Goal: Information Seeking & Learning: Learn about a topic

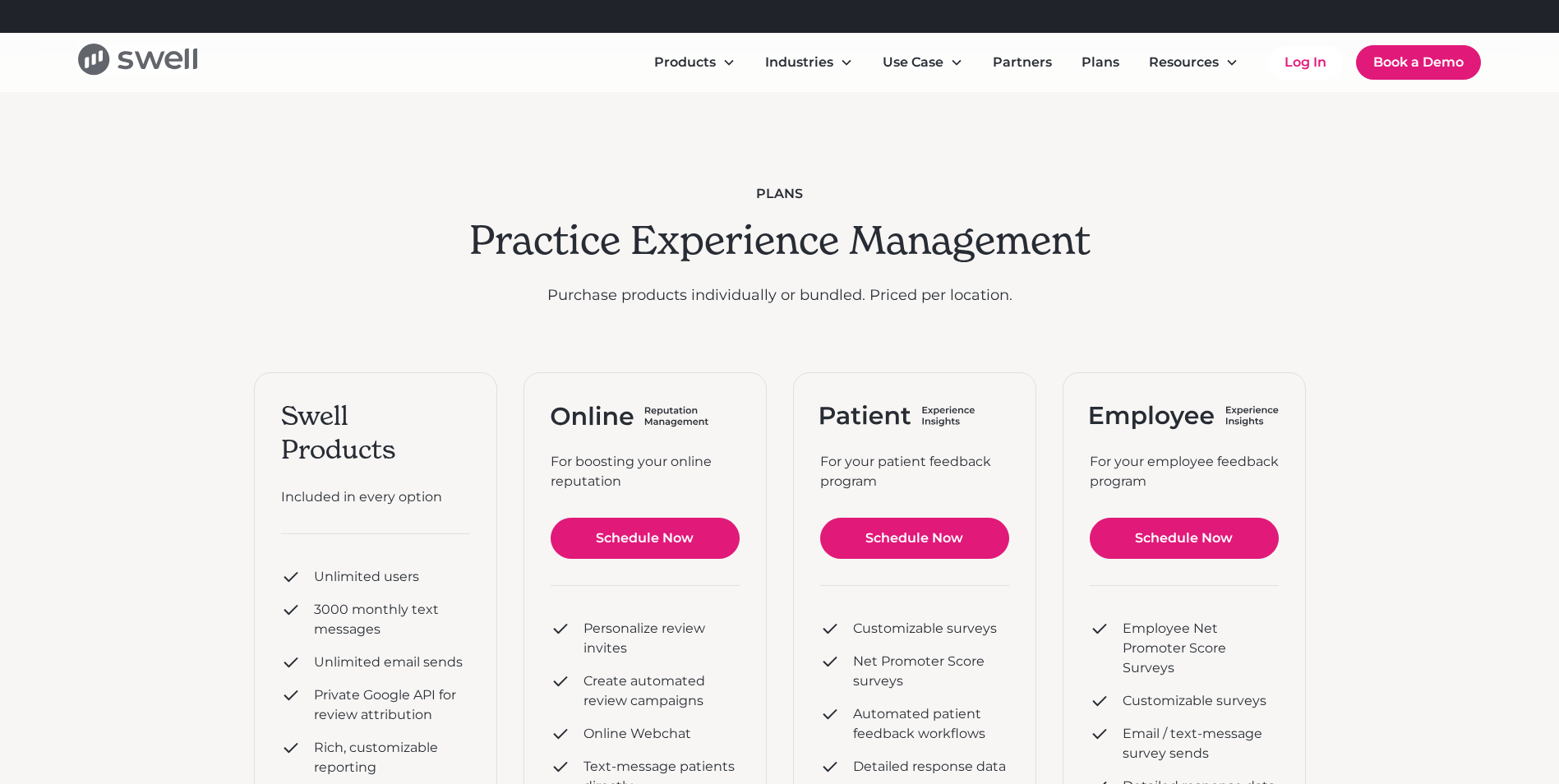
drag, startPoint x: 212, startPoint y: 59, endPoint x: 185, endPoint y: 67, distance: 28.2
click at [185, 67] on div "Products Online Reputation Management Patient Experience Insights Employee Expe…" at bounding box center [780, 62] width 1403 height 37
drag, startPoint x: 68, startPoint y: 56, endPoint x: 190, endPoint y: 56, distance: 122.0
click at [190, 56] on div "Products Online Reputation Management Patient Experience Insights Employee Expe…" at bounding box center [780, 62] width 1559 height 59
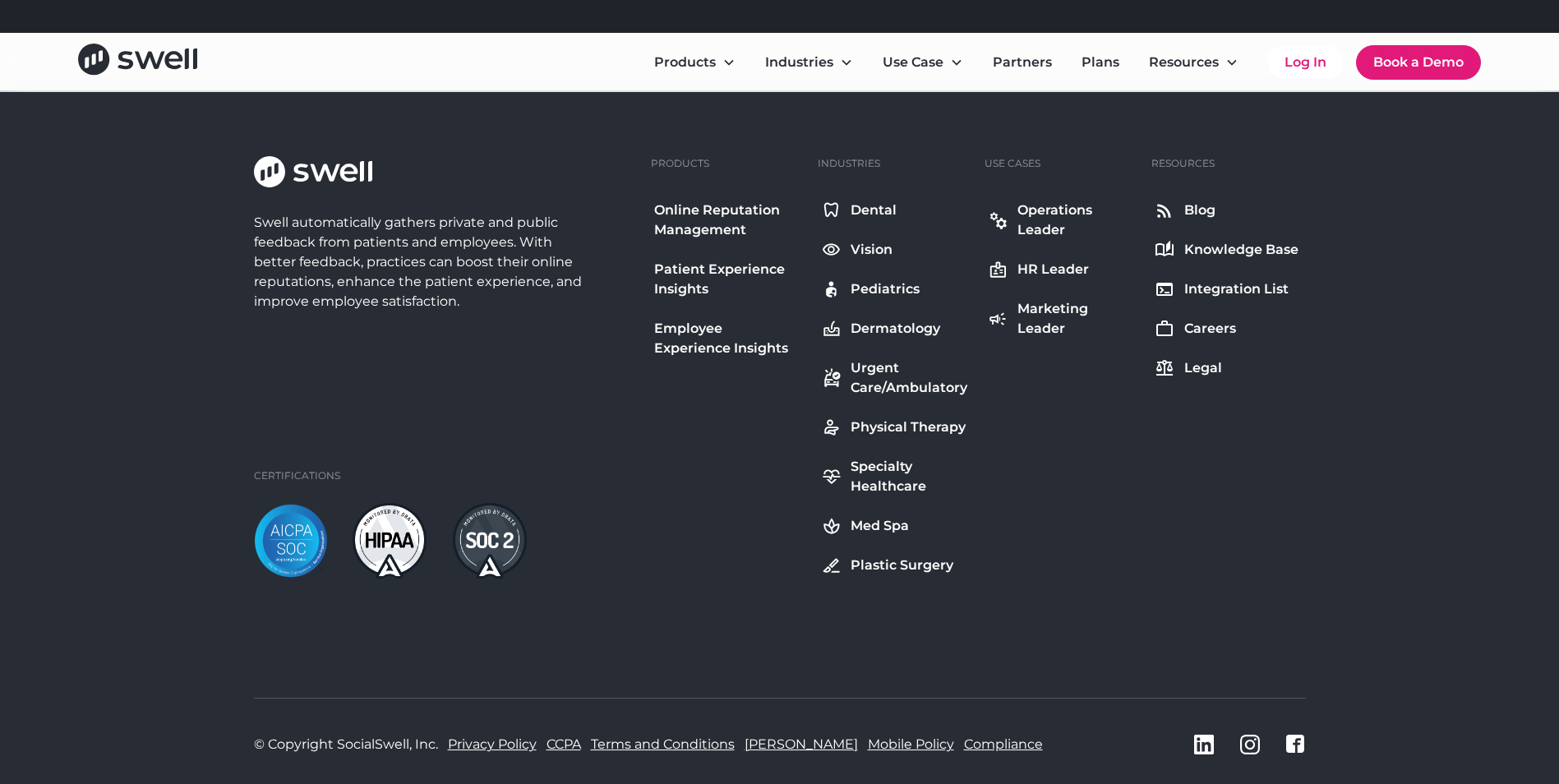
scroll to position [1799, 0]
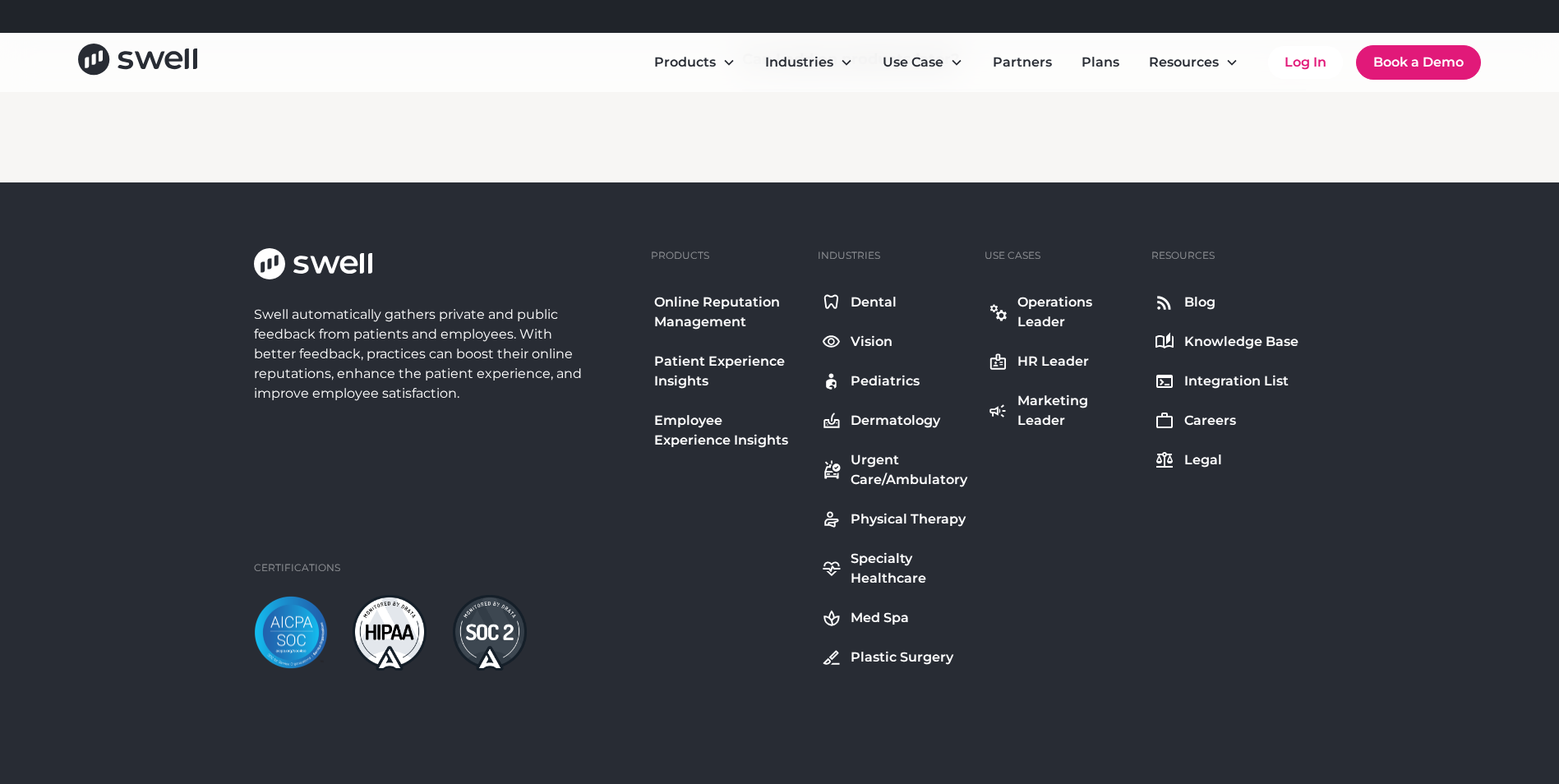
click at [886, 658] on div "Plastic Surgery" at bounding box center [903, 657] width 103 height 20
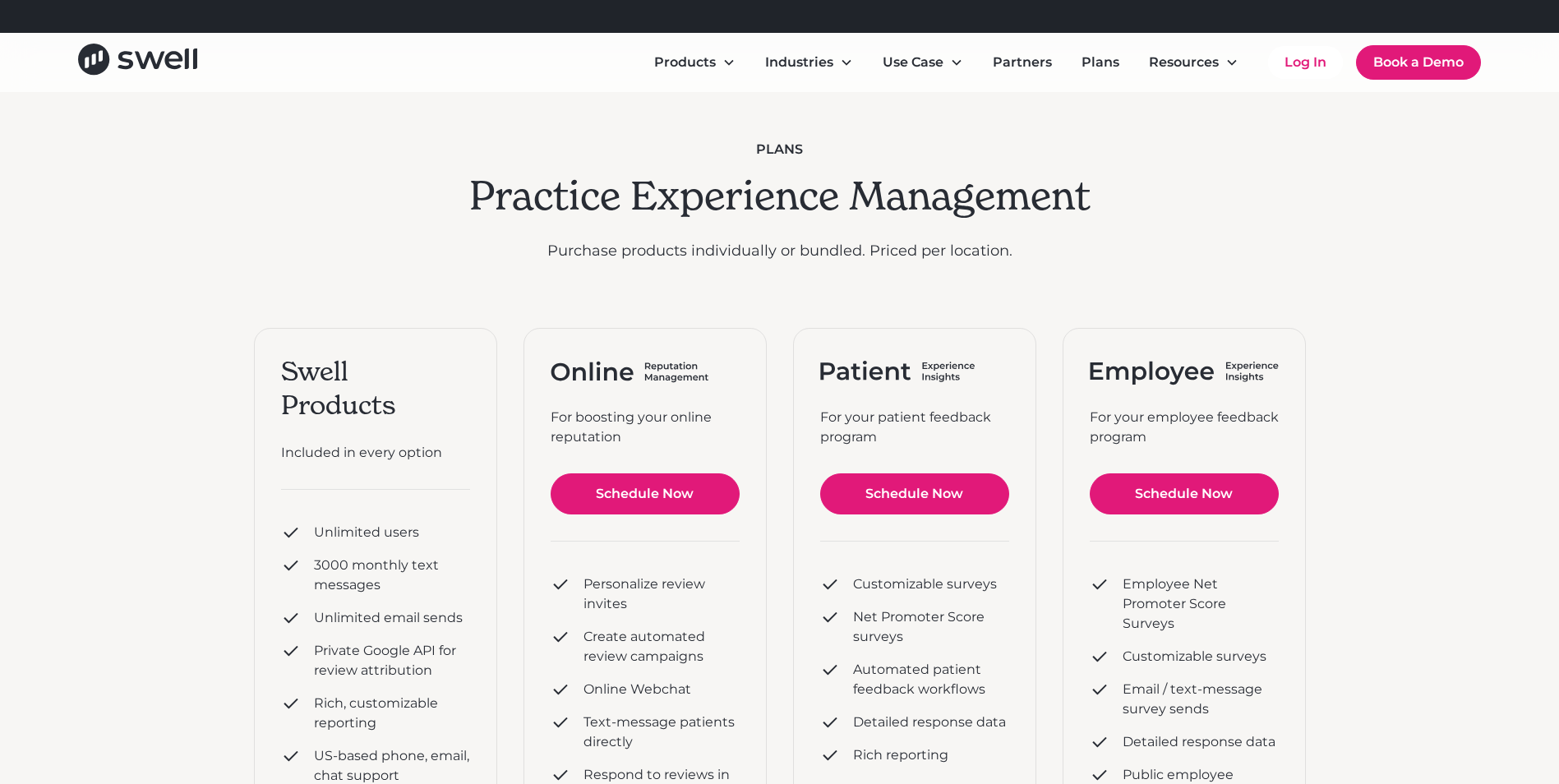
scroll to position [0, 0]
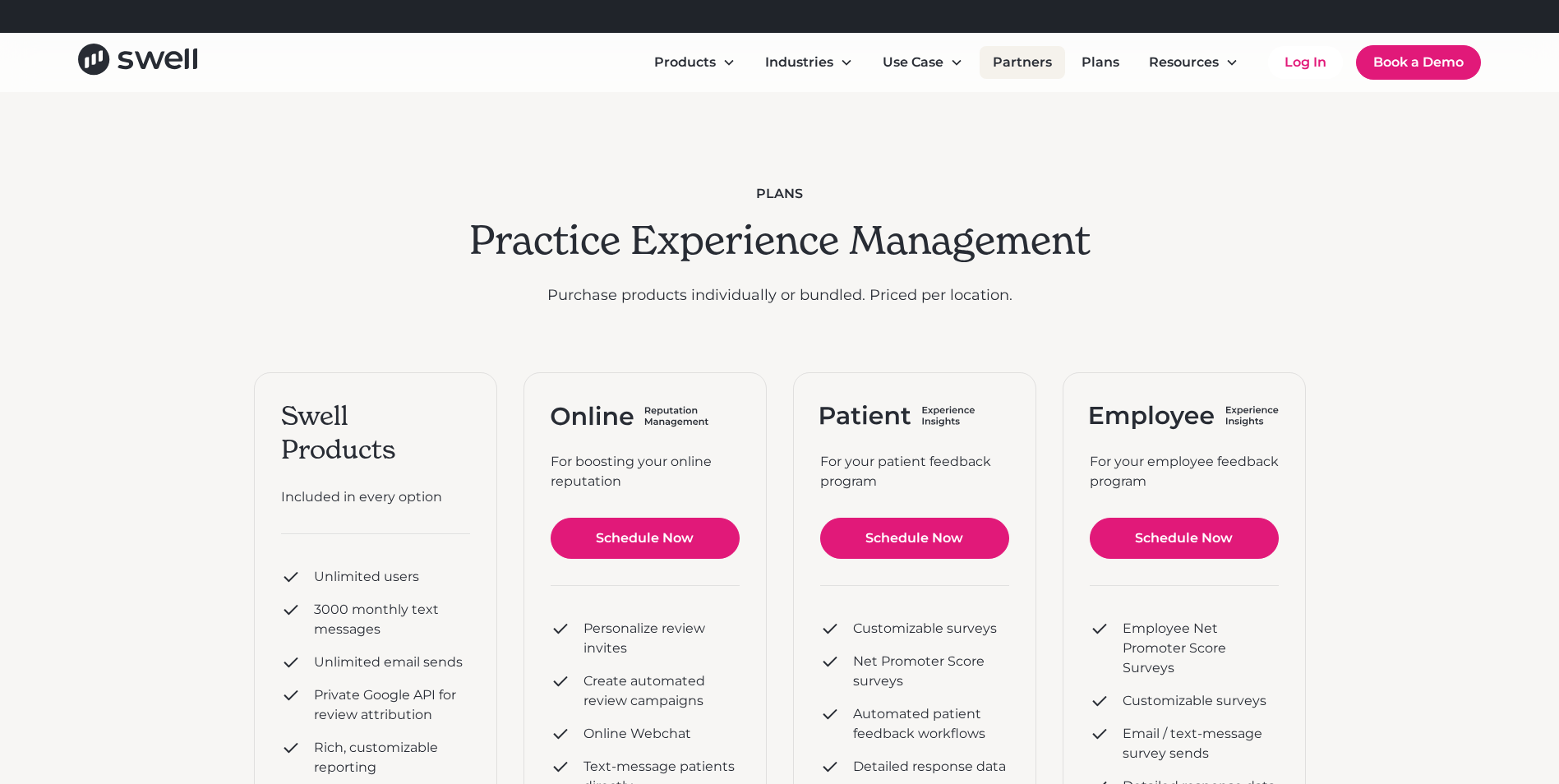
click at [1019, 58] on link "Partners" at bounding box center [1022, 62] width 85 height 32
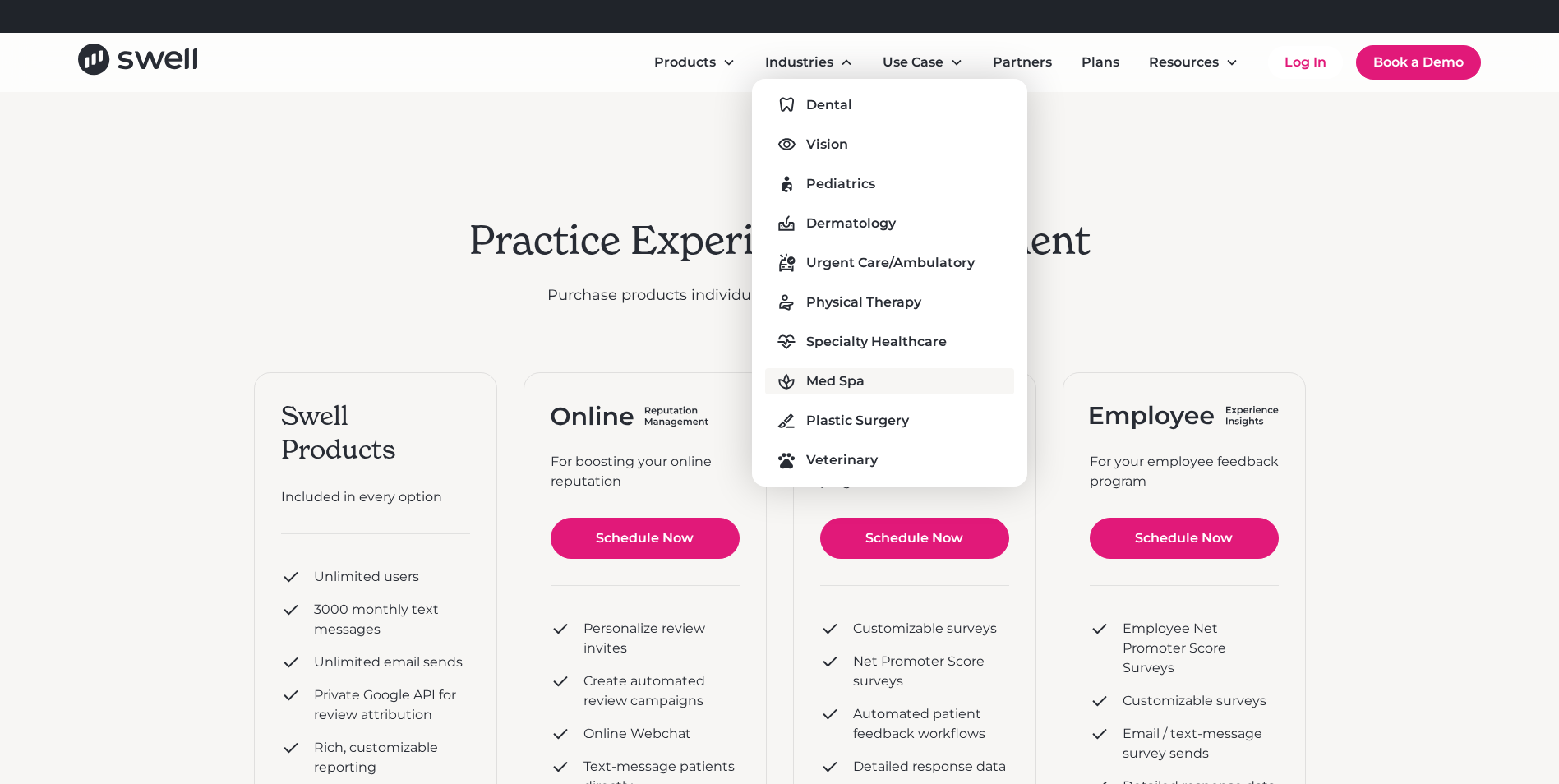
click at [848, 379] on div "Med Spa" at bounding box center [835, 381] width 58 height 20
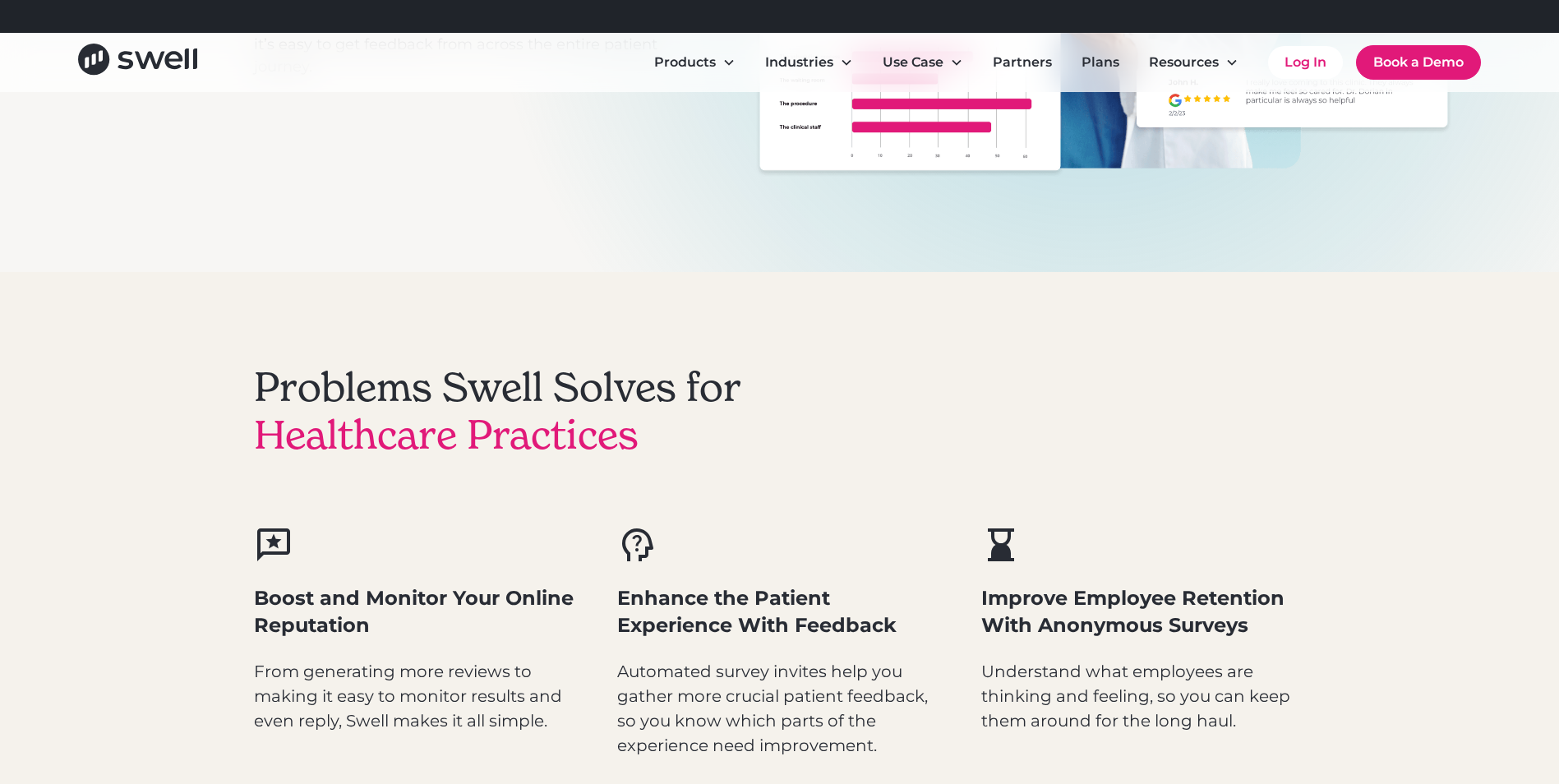
scroll to position [246, 0]
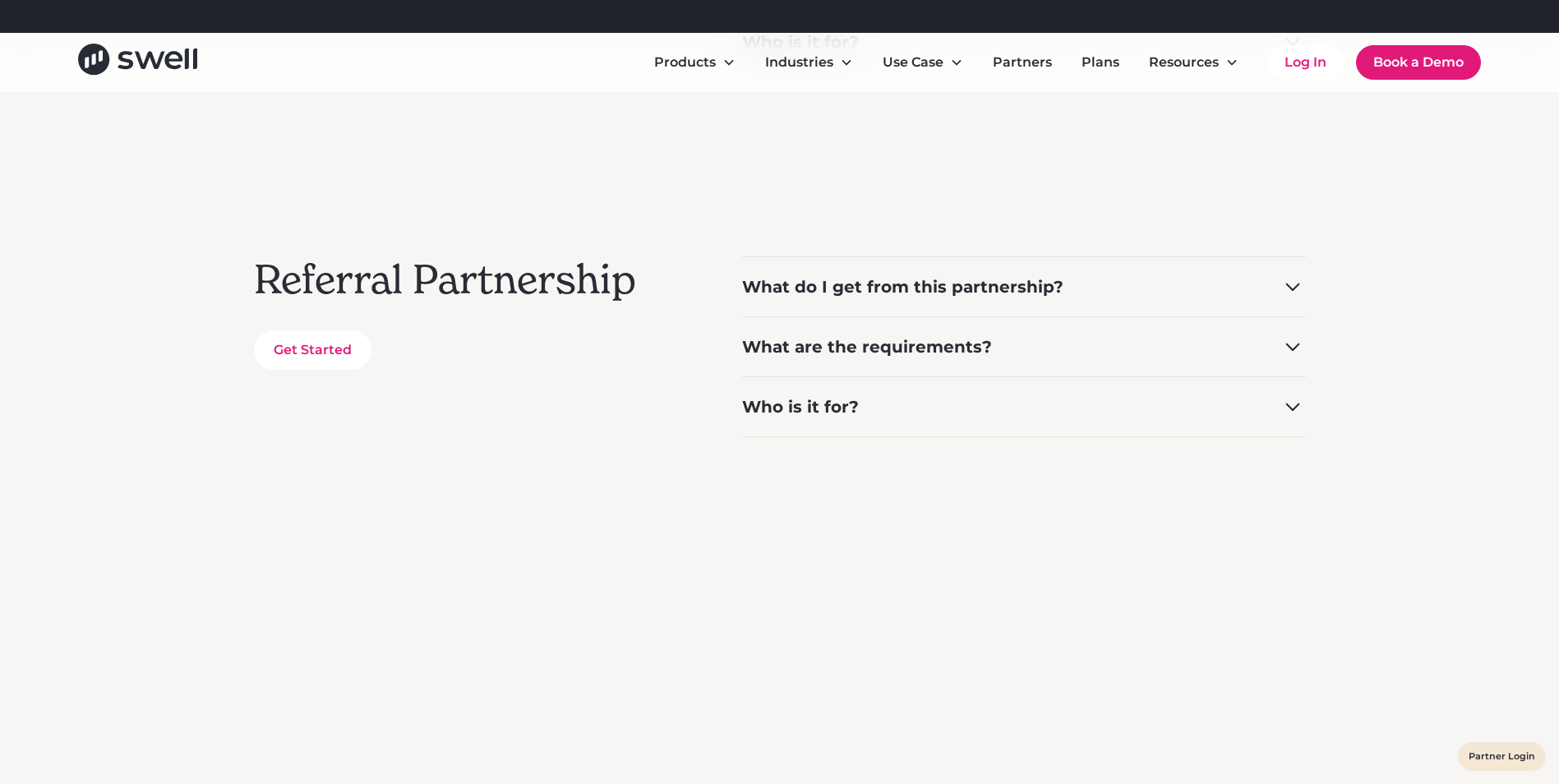
scroll to position [657, 0]
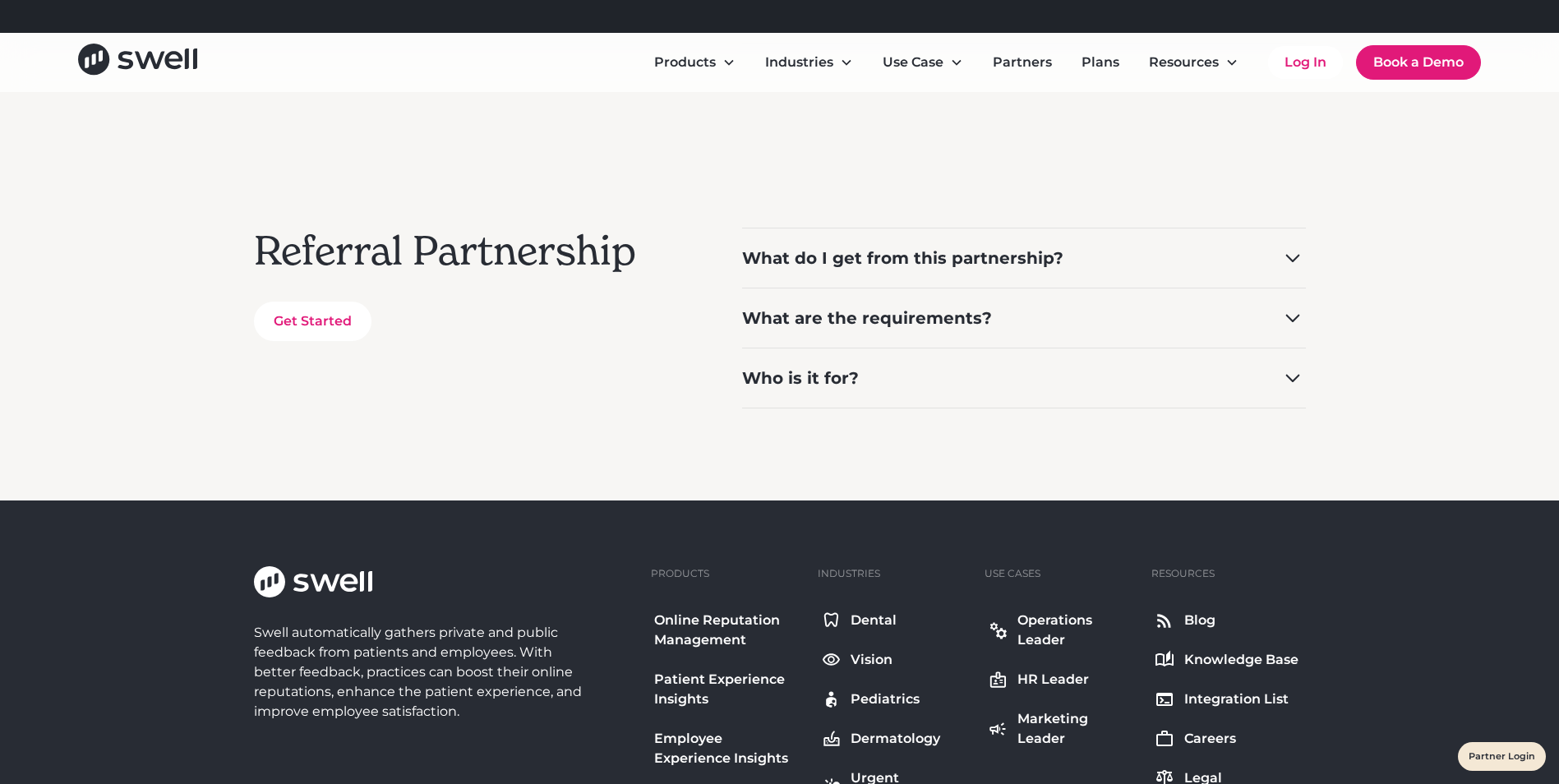
click at [1296, 250] on icon at bounding box center [1293, 258] width 27 height 27
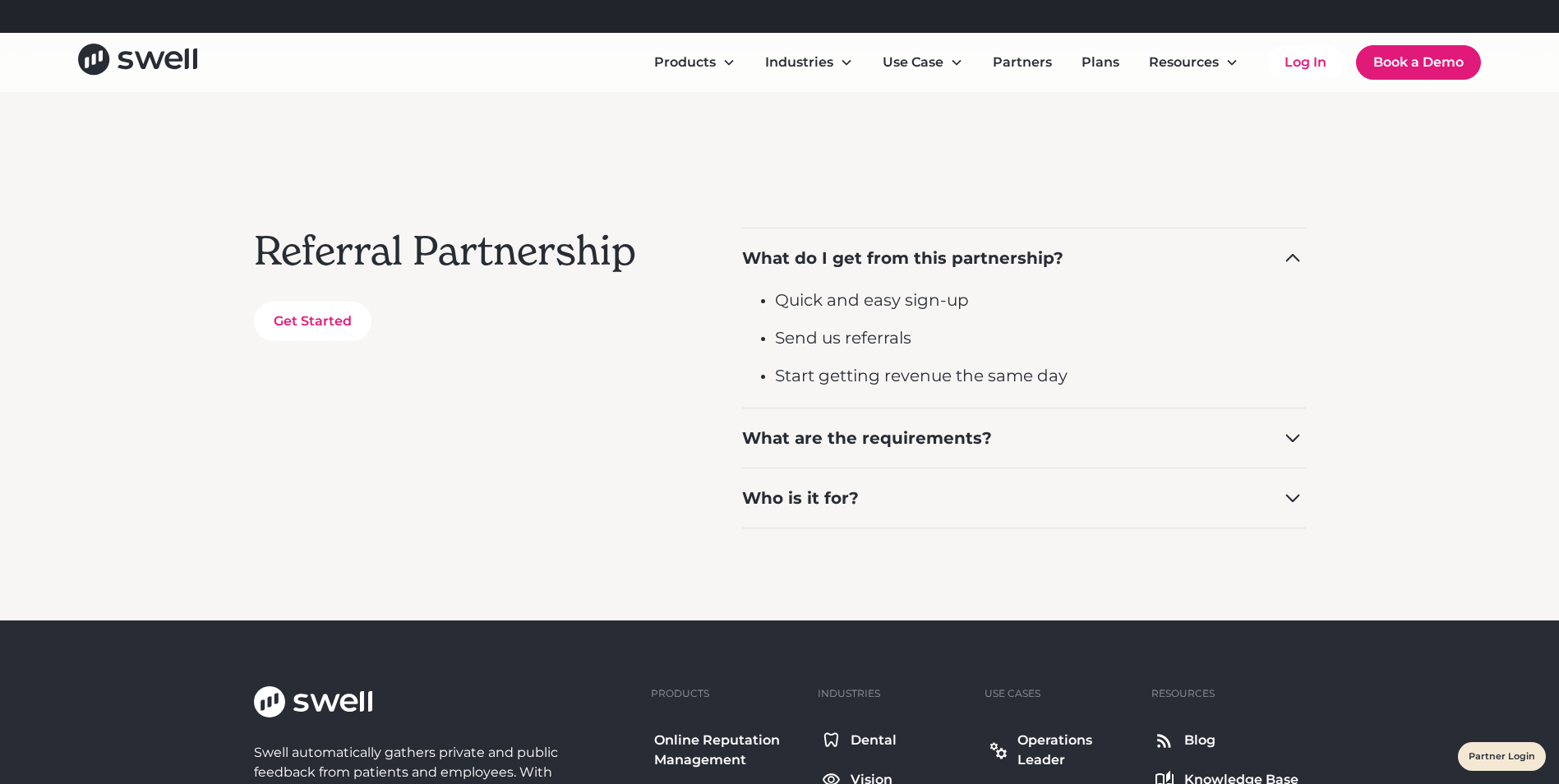
click at [1093, 451] on div "What are the requirements?" at bounding box center [1024, 437] width 564 height 60
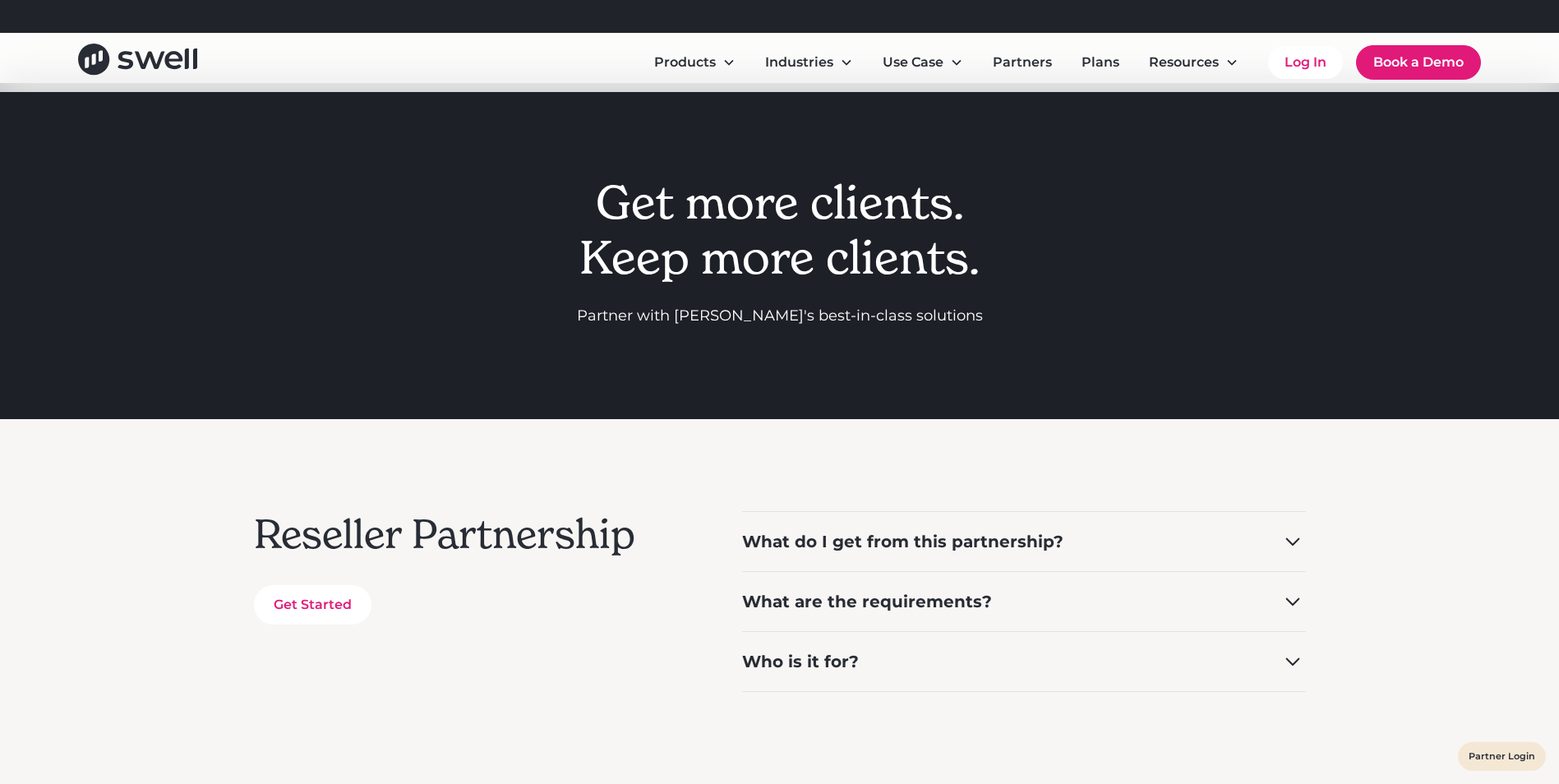
scroll to position [0, 0]
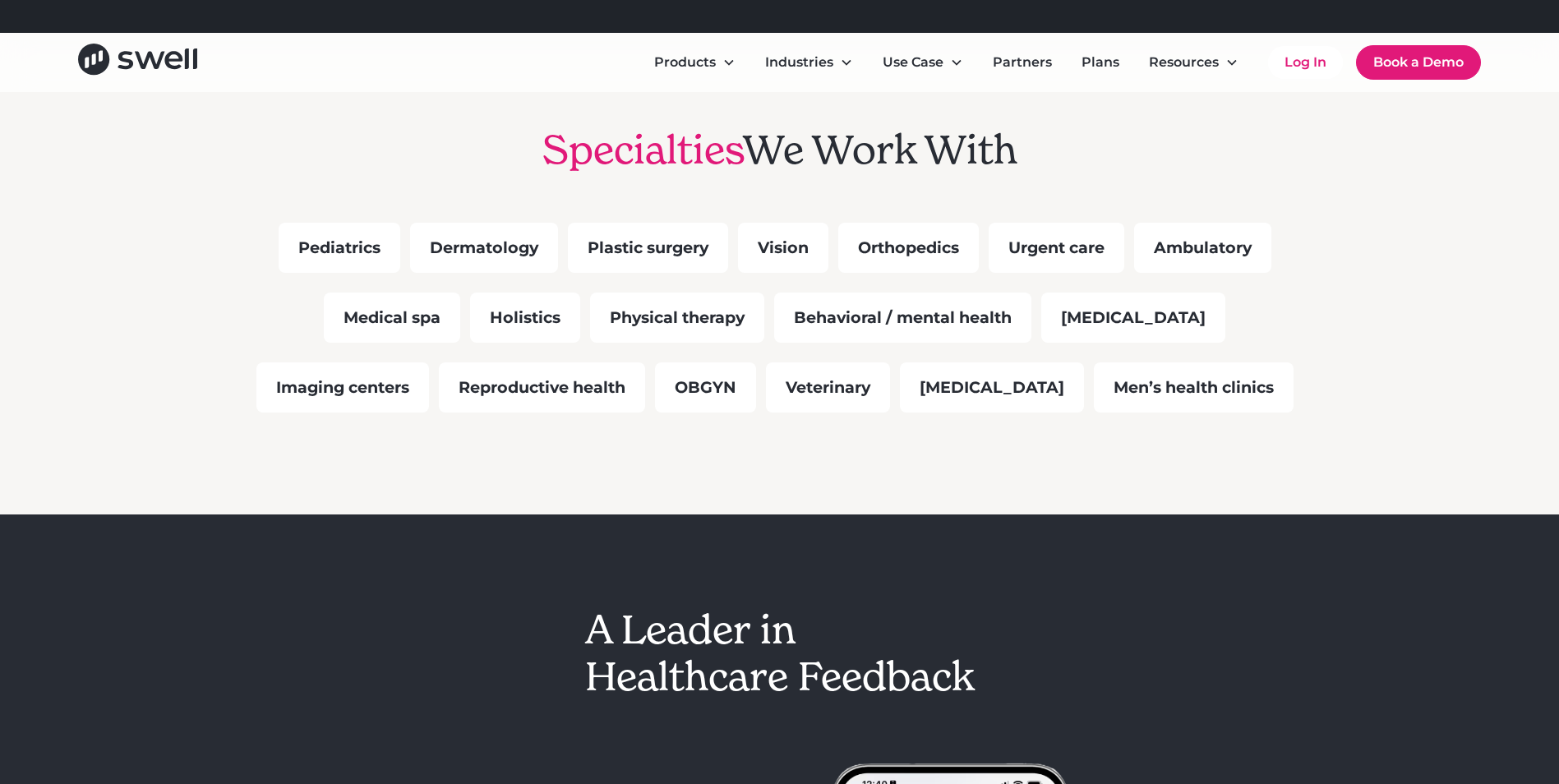
scroll to position [1315, 0]
